Goal: Information Seeking & Learning: Learn about a topic

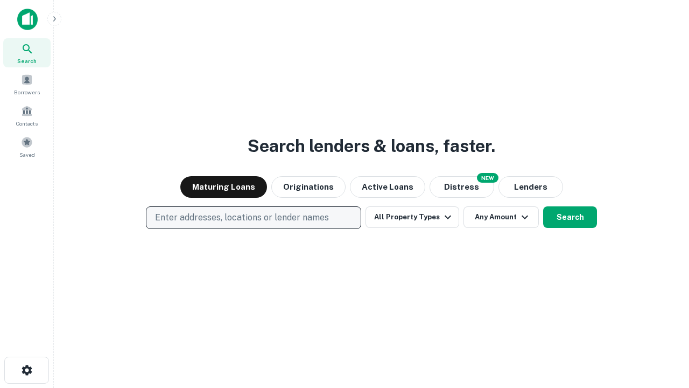
click at [253, 217] on p "Enter addresses, locations or lender names" at bounding box center [242, 217] width 174 height 13
type input "**********"
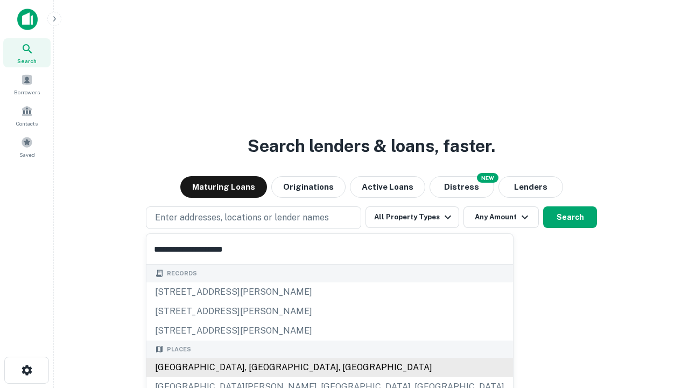
click at [257, 367] on div "[GEOGRAPHIC_DATA], [GEOGRAPHIC_DATA], [GEOGRAPHIC_DATA]" at bounding box center [329, 366] width 367 height 19
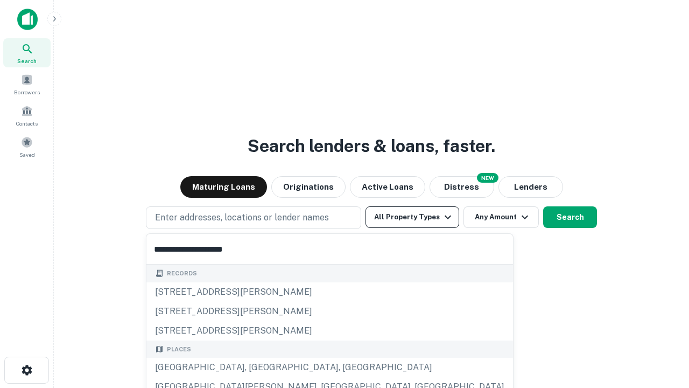
click at [412, 217] on button "All Property Types" at bounding box center [413, 217] width 94 height 22
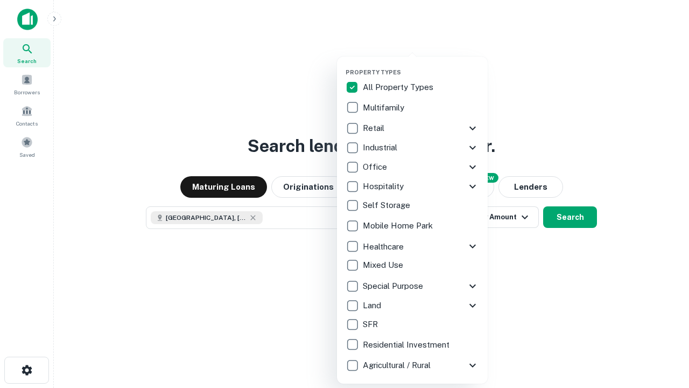
click at [421, 65] on button "button" at bounding box center [421, 65] width 151 height 1
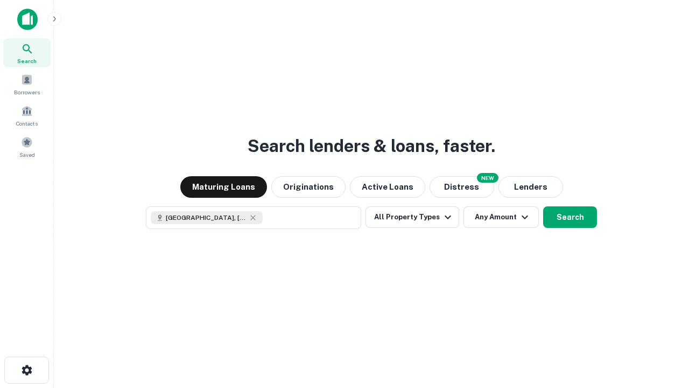
scroll to position [17, 0]
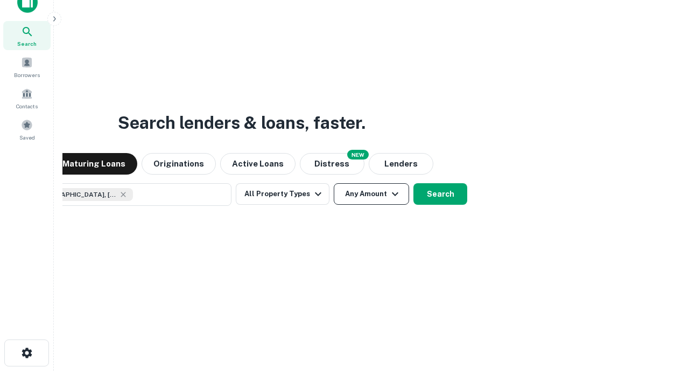
click at [334, 183] on button "Any Amount" at bounding box center [371, 194] width 75 height 22
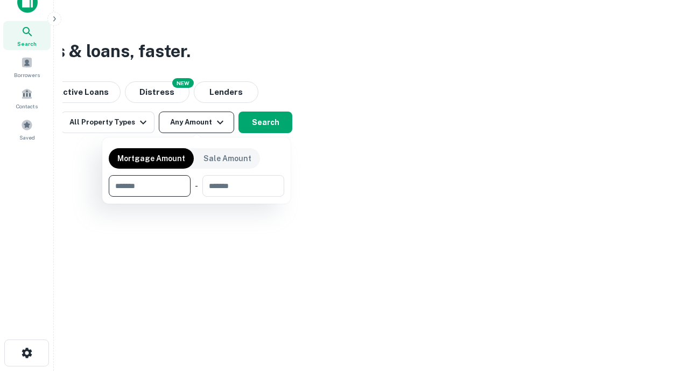
type input "*******"
click at [196, 196] on button "button" at bounding box center [196, 196] width 175 height 1
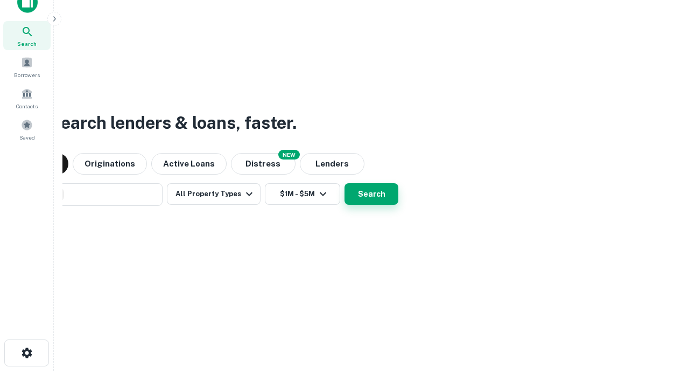
click at [345, 183] on button "Search" at bounding box center [372, 194] width 54 height 22
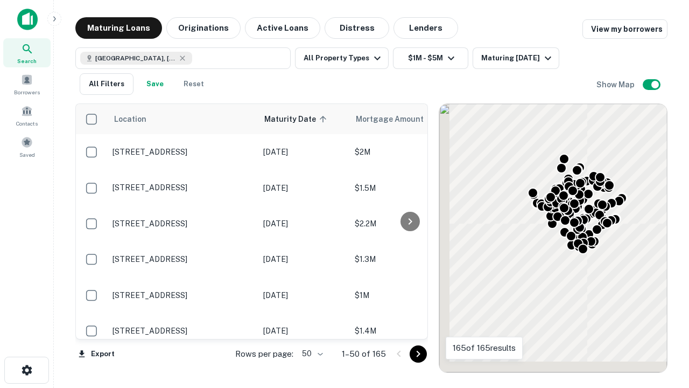
click at [311, 353] on body "Search Borrowers Contacts Saved Maturing Loans Originations Active Loans Distre…" at bounding box center [344, 194] width 689 height 388
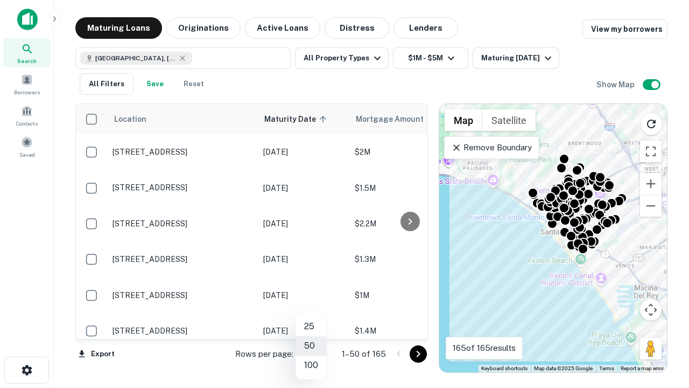
click at [311, 326] on li "25" at bounding box center [311, 326] width 31 height 19
